Goal: Navigation & Orientation: Find specific page/section

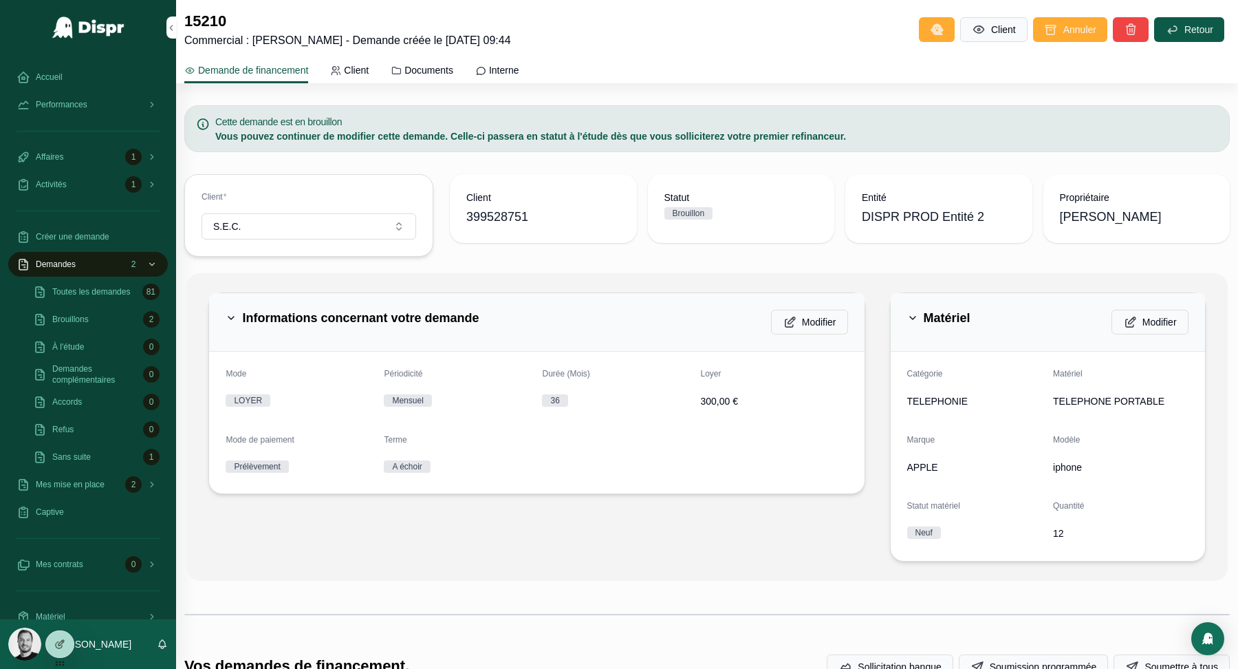
scroll to position [508, 0]
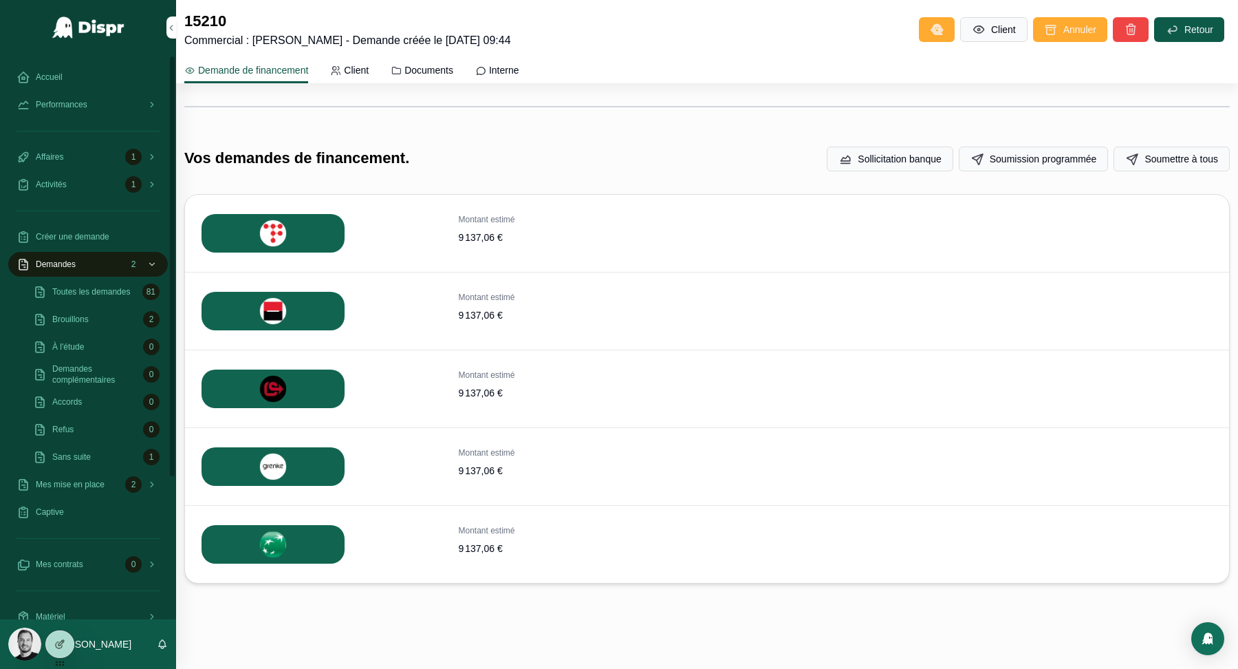
click at [74, 297] on span "Toutes les demandes" at bounding box center [91, 291] width 78 height 11
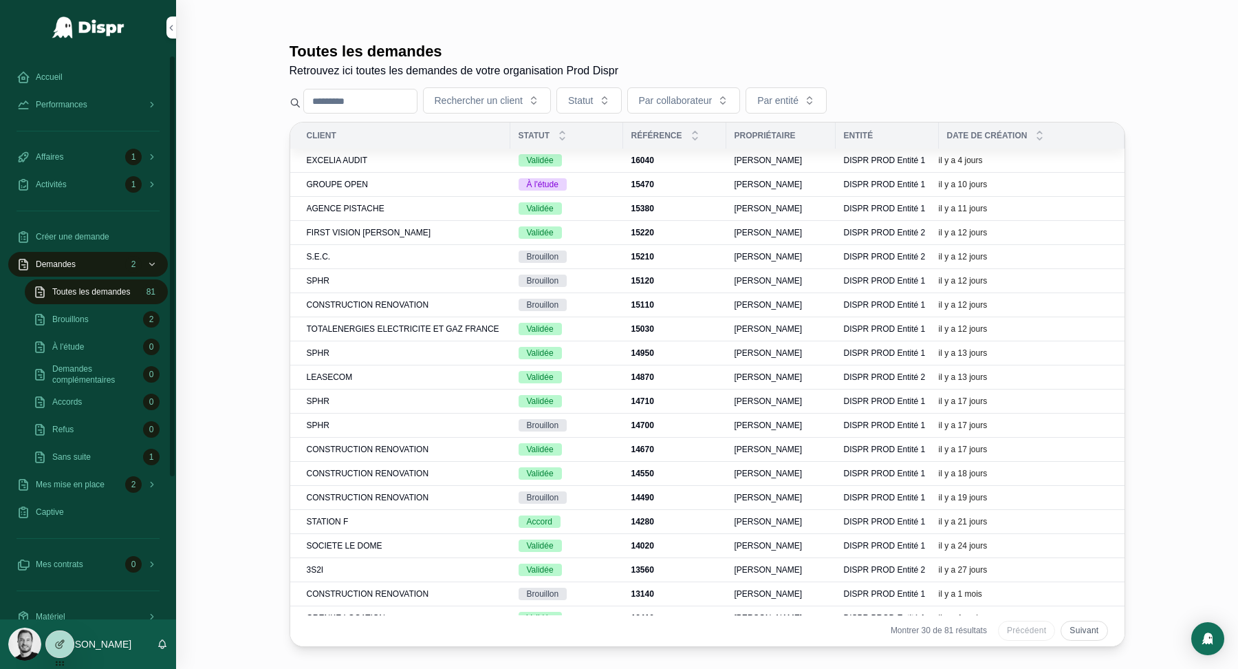
scroll to position [0, 0]
